Goal: Information Seeking & Learning: Learn about a topic

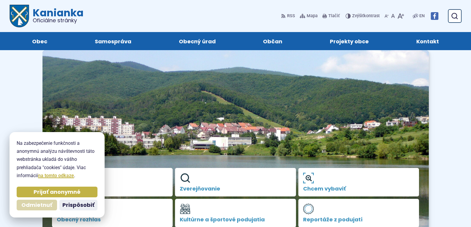
click at [42, 204] on span "Odmietnuť" at bounding box center [36, 205] width 31 height 7
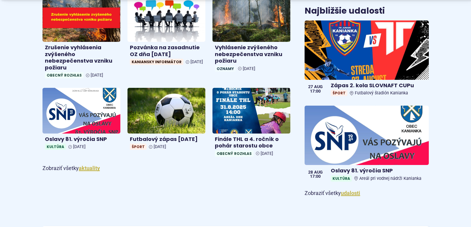
scroll to position [348, 0]
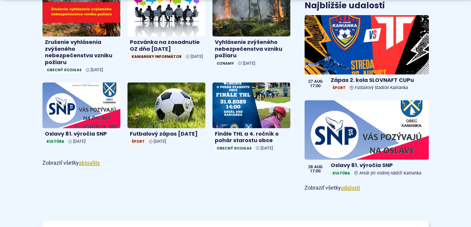
click at [167, 204] on article "Úradná tabuľa [GEOGRAPHIC_DATA] Chcem vybaviť Obecný rozhlas Kultúrne a športov…" at bounding box center [235, 79] width 405 height 759
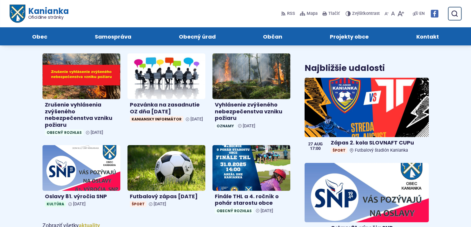
scroll to position [275, 0]
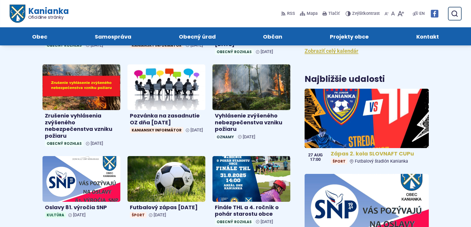
click at [377, 113] on img at bounding box center [366, 118] width 143 height 68
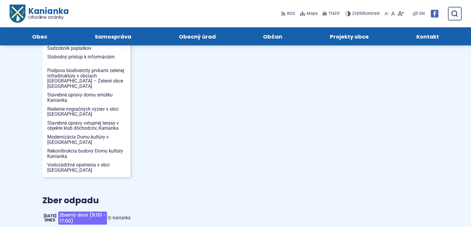
scroll to position [391, 0]
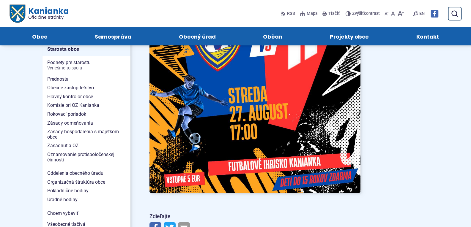
drag, startPoint x: 468, startPoint y: 105, endPoint x: 467, endPoint y: 96, distance: 8.7
drag, startPoint x: 467, startPoint y: 96, endPoint x: 469, endPoint y: 89, distance: 7.5
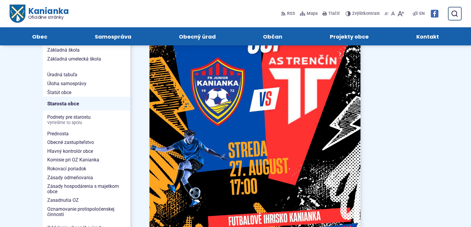
scroll to position [249, 0]
